Goal: Information Seeking & Learning: Learn about a topic

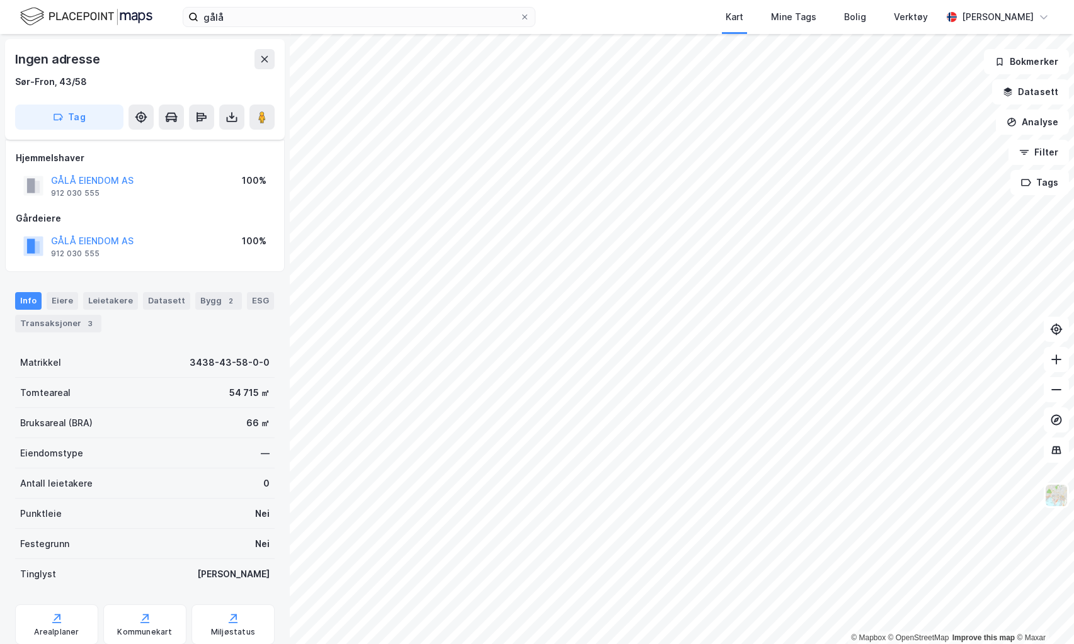
scroll to position [42, 0]
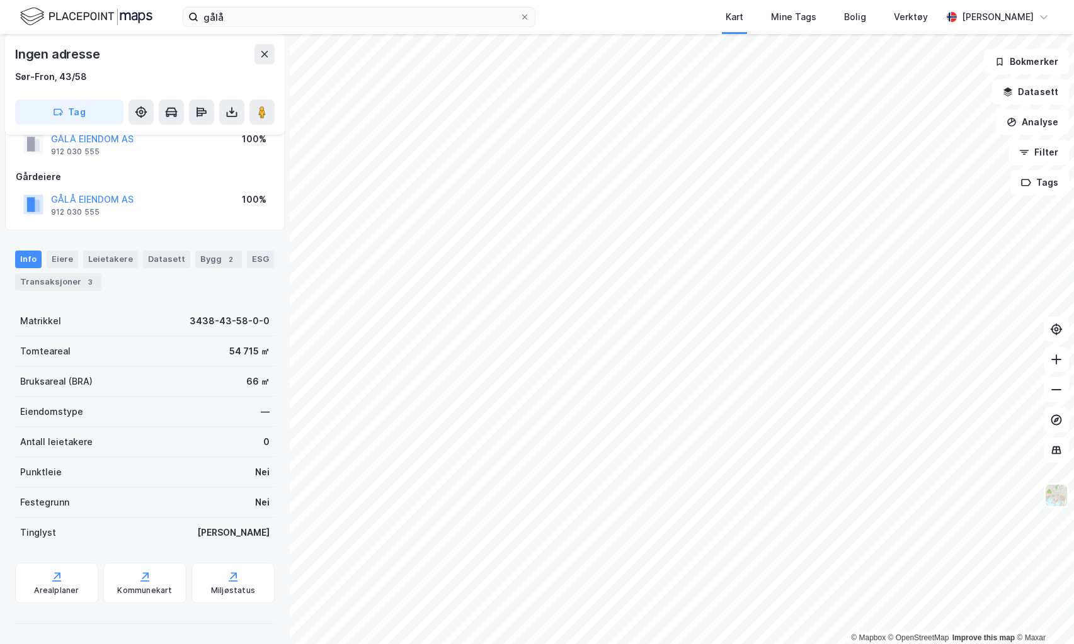
scroll to position [42, 0]
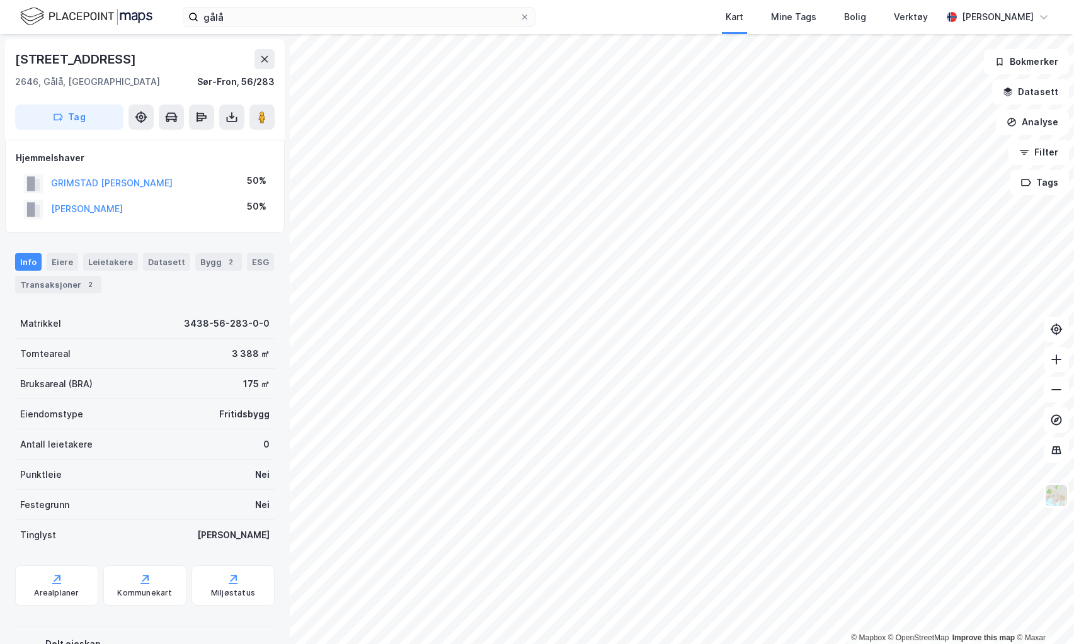
scroll to position [1, 0]
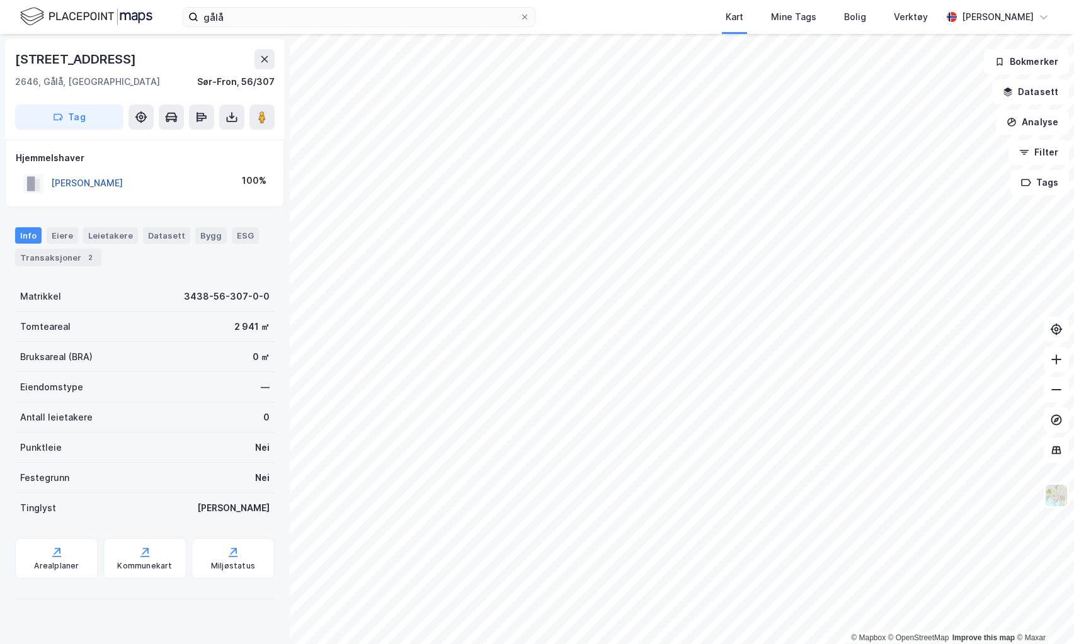
click at [0, 0] on button "[PERSON_NAME]" at bounding box center [0, 0] width 0 height 0
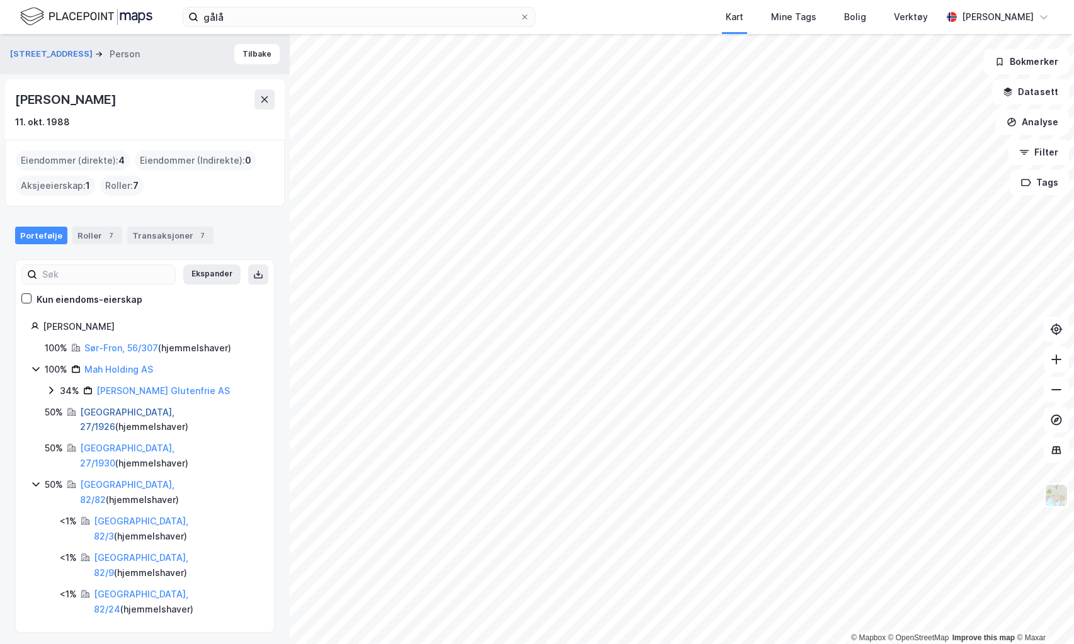
click at [127, 408] on link "[GEOGRAPHIC_DATA], 27/1926" at bounding box center [127, 420] width 94 height 26
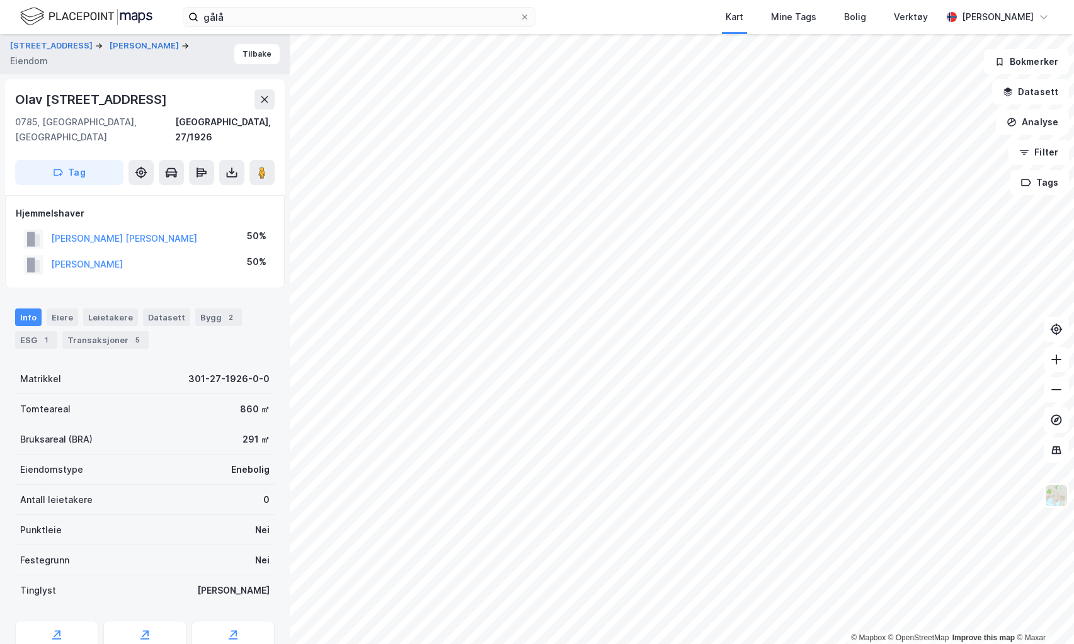
scroll to position [1, 0]
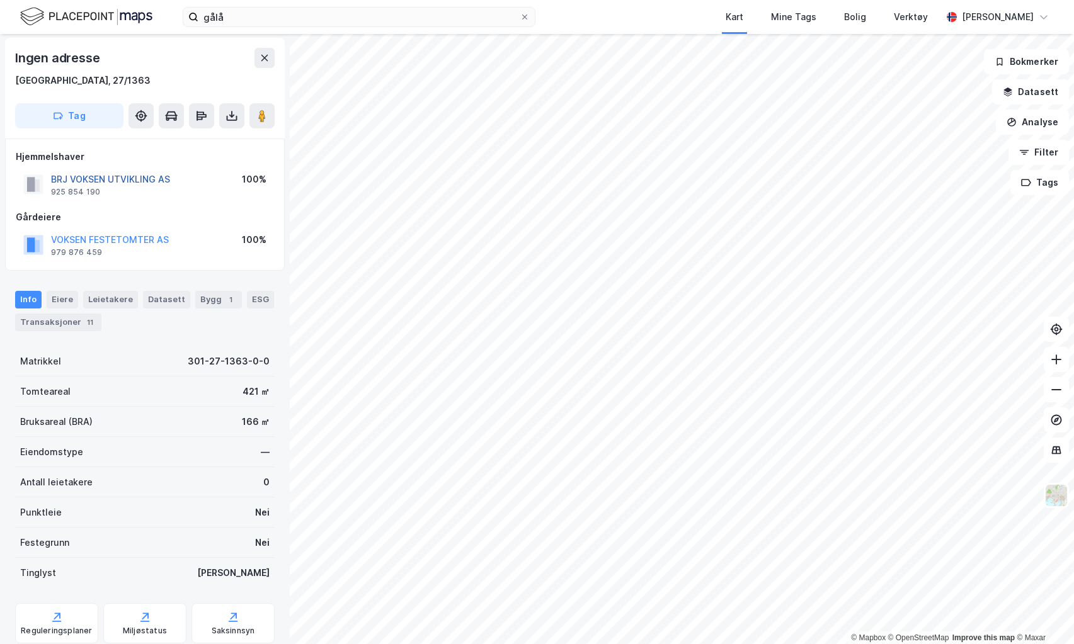
click at [0, 0] on button "BRJ VOKSEN UTVIKLING AS" at bounding box center [0, 0] width 0 height 0
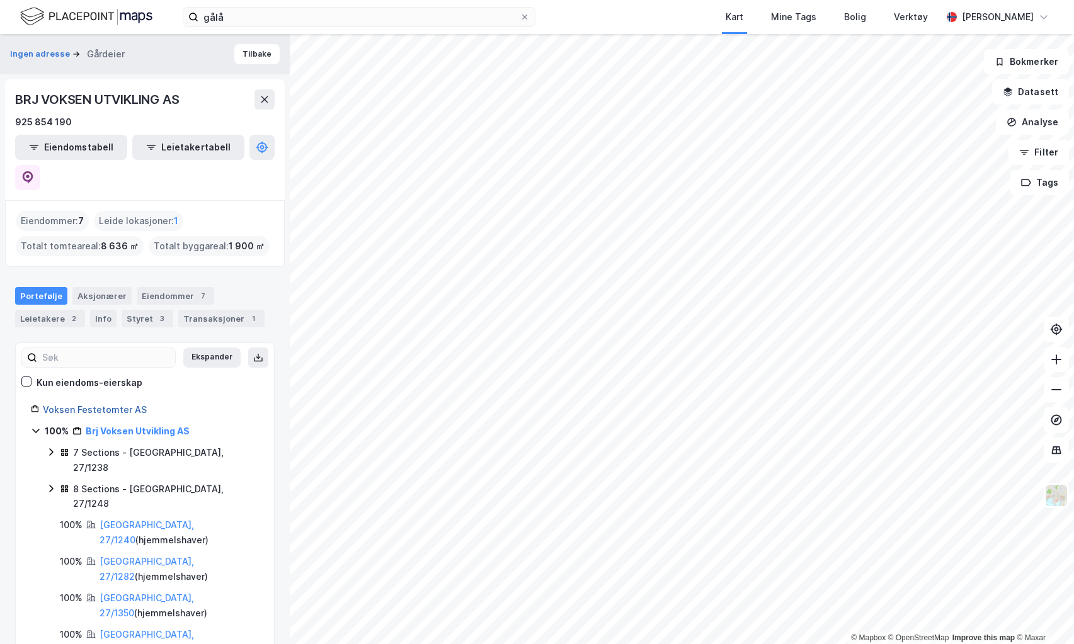
click at [111, 404] on link "Voksen Festetomter AS" at bounding box center [95, 409] width 104 height 11
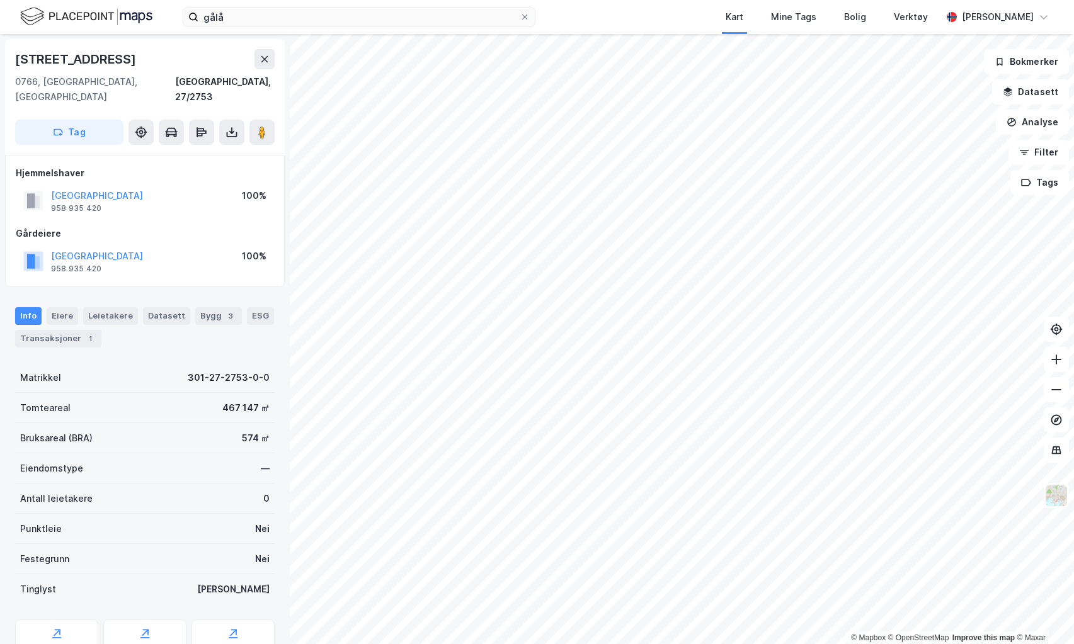
scroll to position [1, 0]
click at [115, 306] on div "Leietakere" at bounding box center [110, 315] width 55 height 18
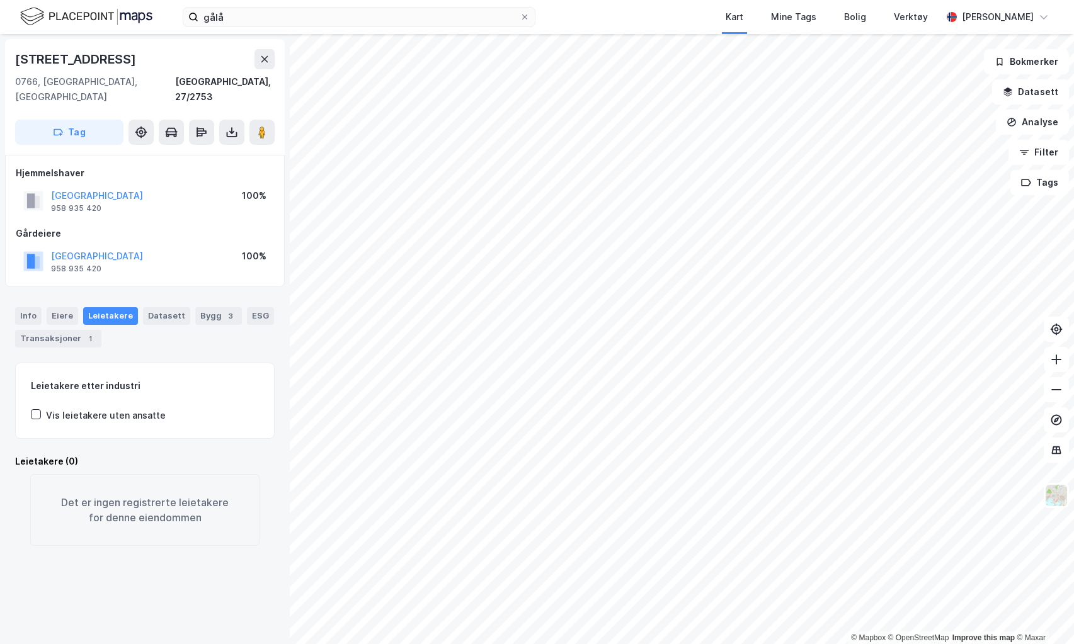
scroll to position [1, 0]
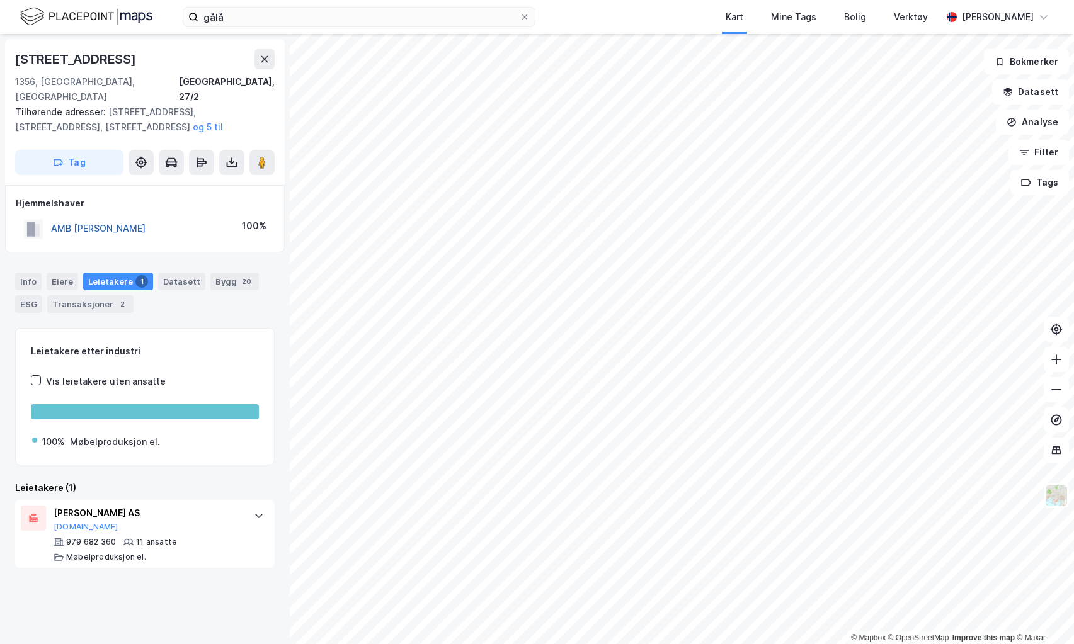
click at [0, 0] on button "AMB [PERSON_NAME]" at bounding box center [0, 0] width 0 height 0
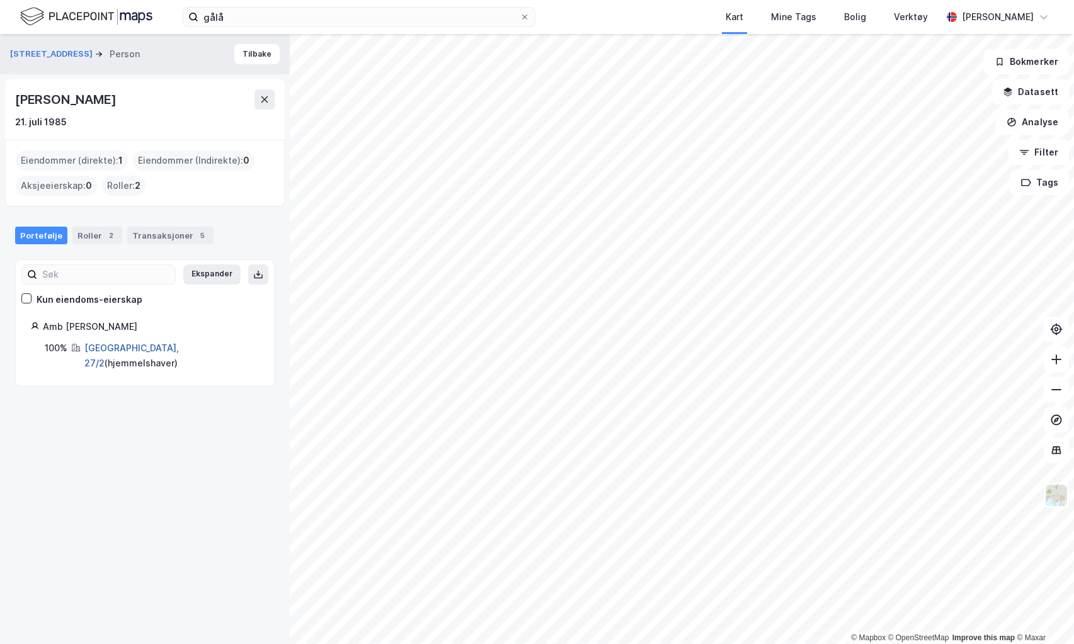
click at [105, 351] on link "[GEOGRAPHIC_DATA], 27/2" at bounding box center [131, 356] width 94 height 26
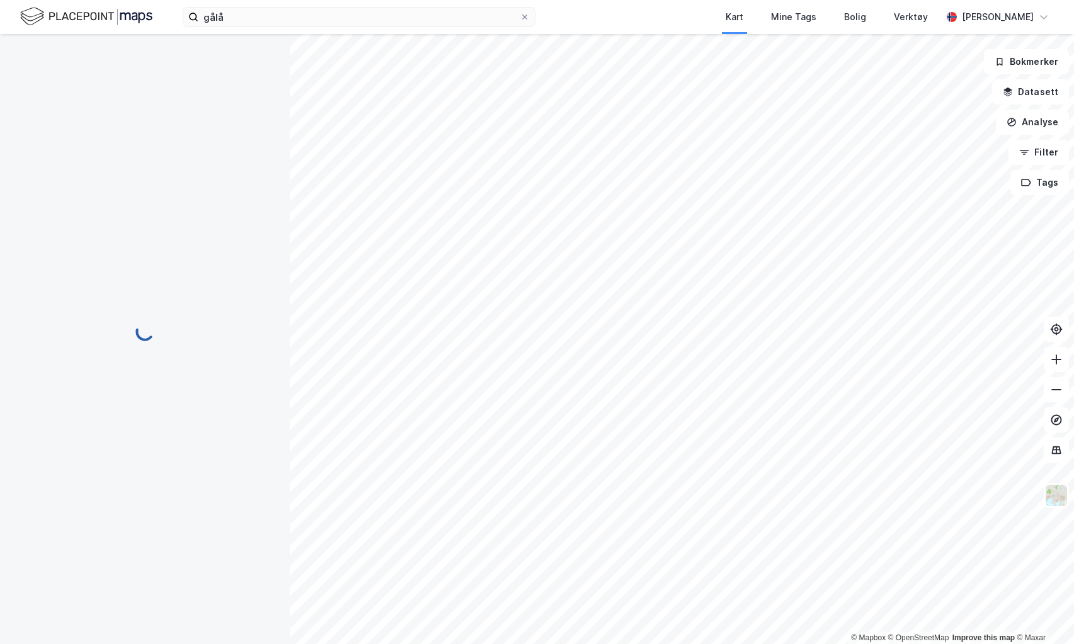
scroll to position [1, 0]
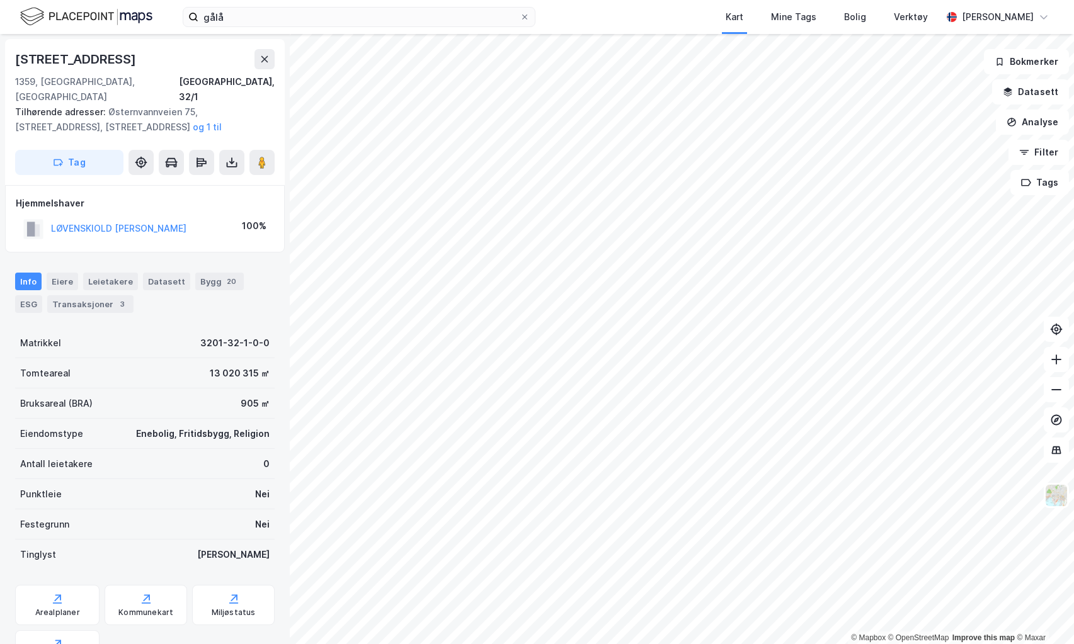
scroll to position [1, 0]
click at [0, 0] on button "LØVENSKIOLD [PERSON_NAME]" at bounding box center [0, 0] width 0 height 0
